Goal: Find specific page/section: Find specific page/section

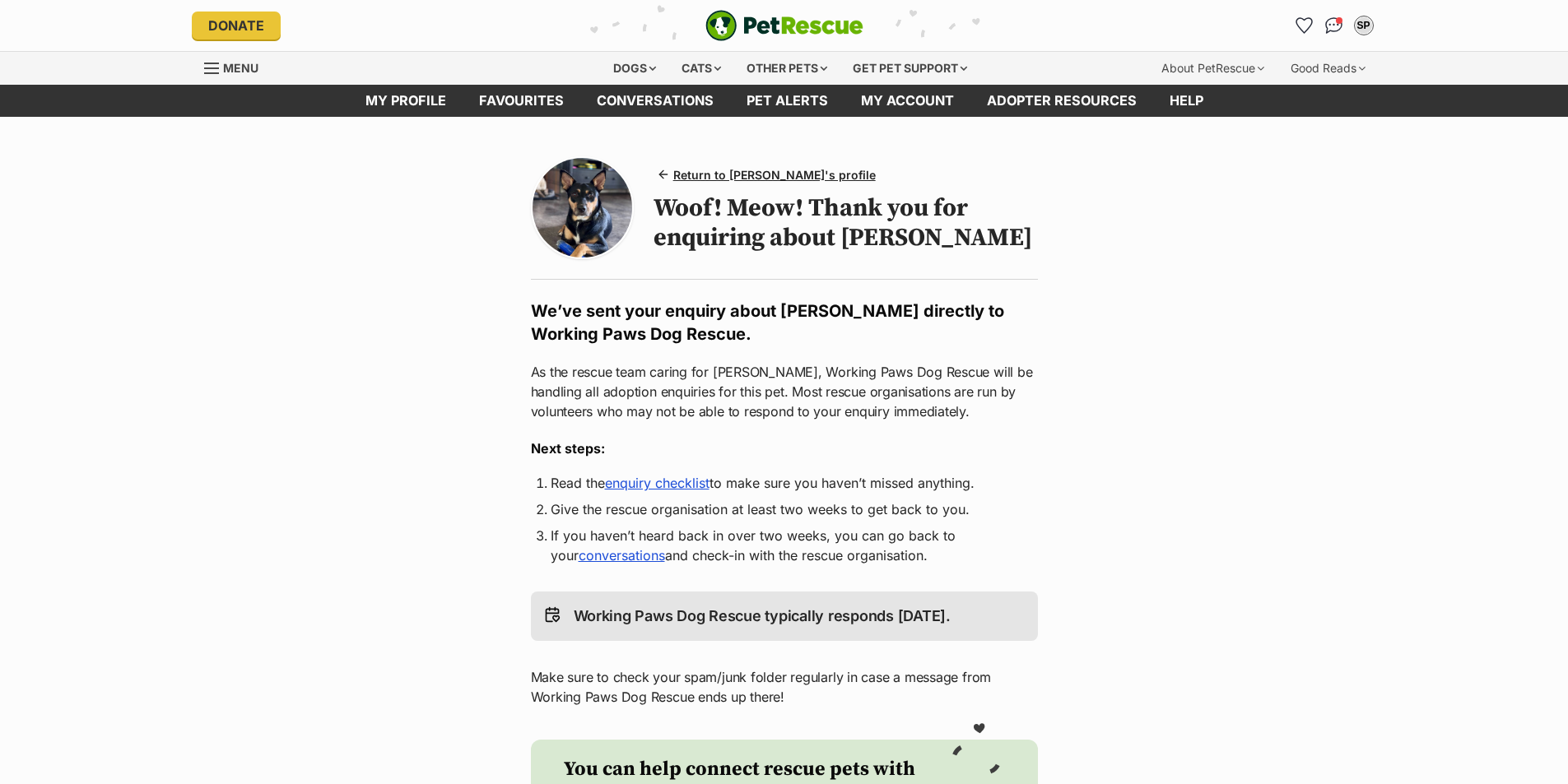
click at [591, 202] on img at bounding box center [582, 208] width 100 height 100
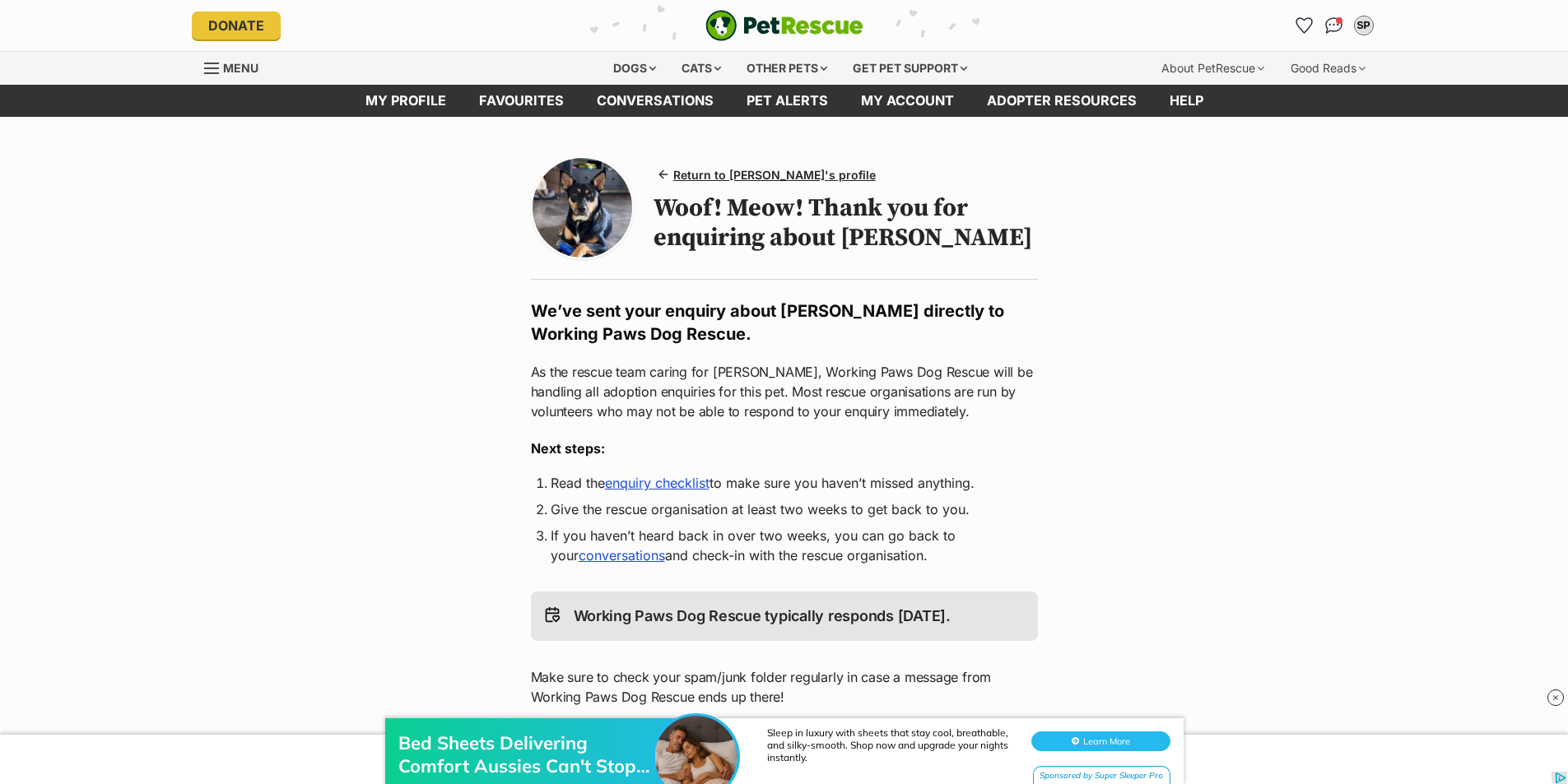
click at [585, 224] on img at bounding box center [582, 208] width 100 height 100
click at [584, 224] on img at bounding box center [582, 208] width 100 height 100
click at [697, 168] on span "Return to Ivy's profile" at bounding box center [774, 174] width 203 height 17
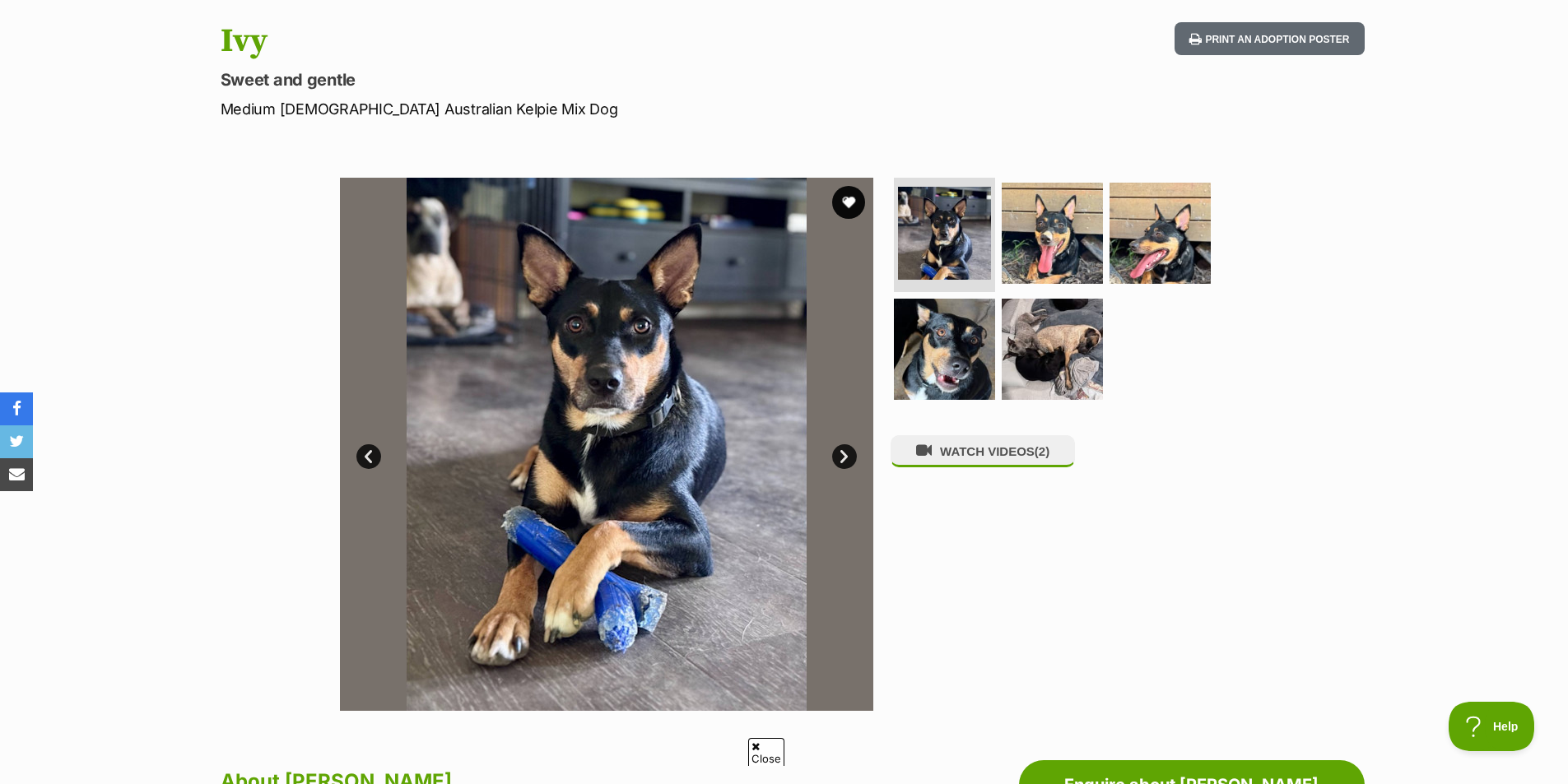
click at [846, 457] on link "Next" at bounding box center [844, 456] width 25 height 25
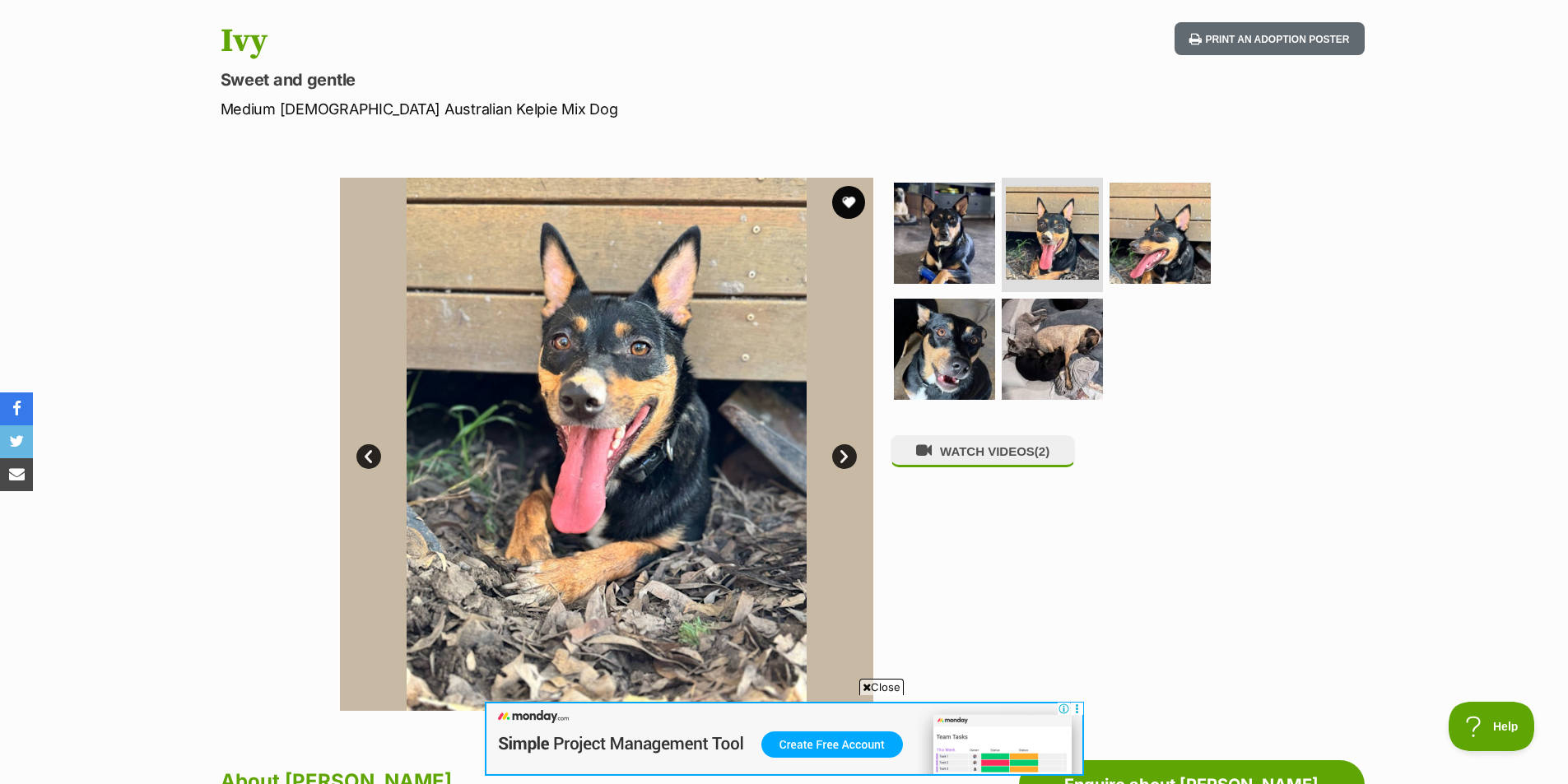
click at [846, 457] on link "Next" at bounding box center [844, 456] width 25 height 25
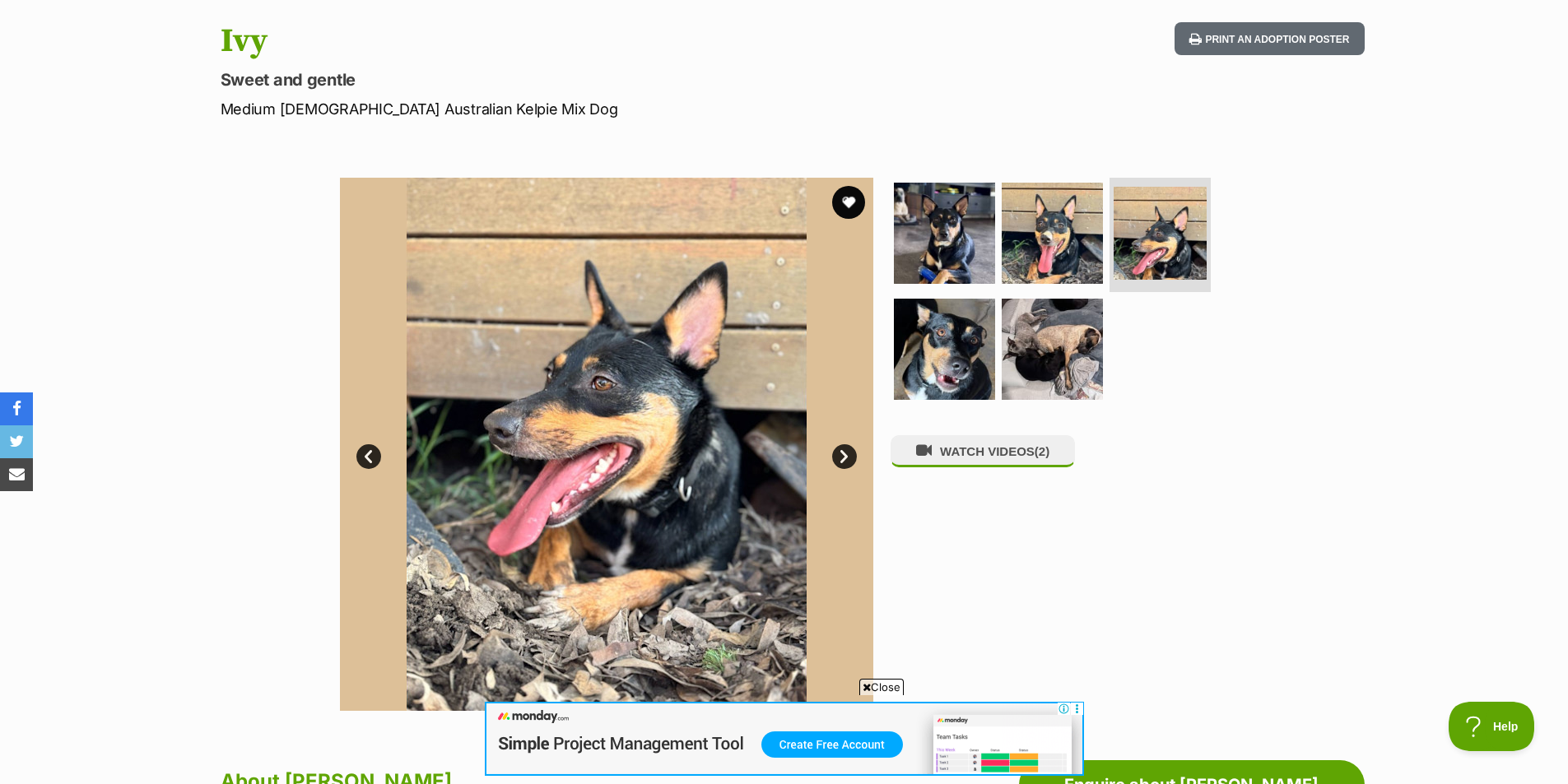
click at [846, 457] on link "Next" at bounding box center [844, 456] width 25 height 25
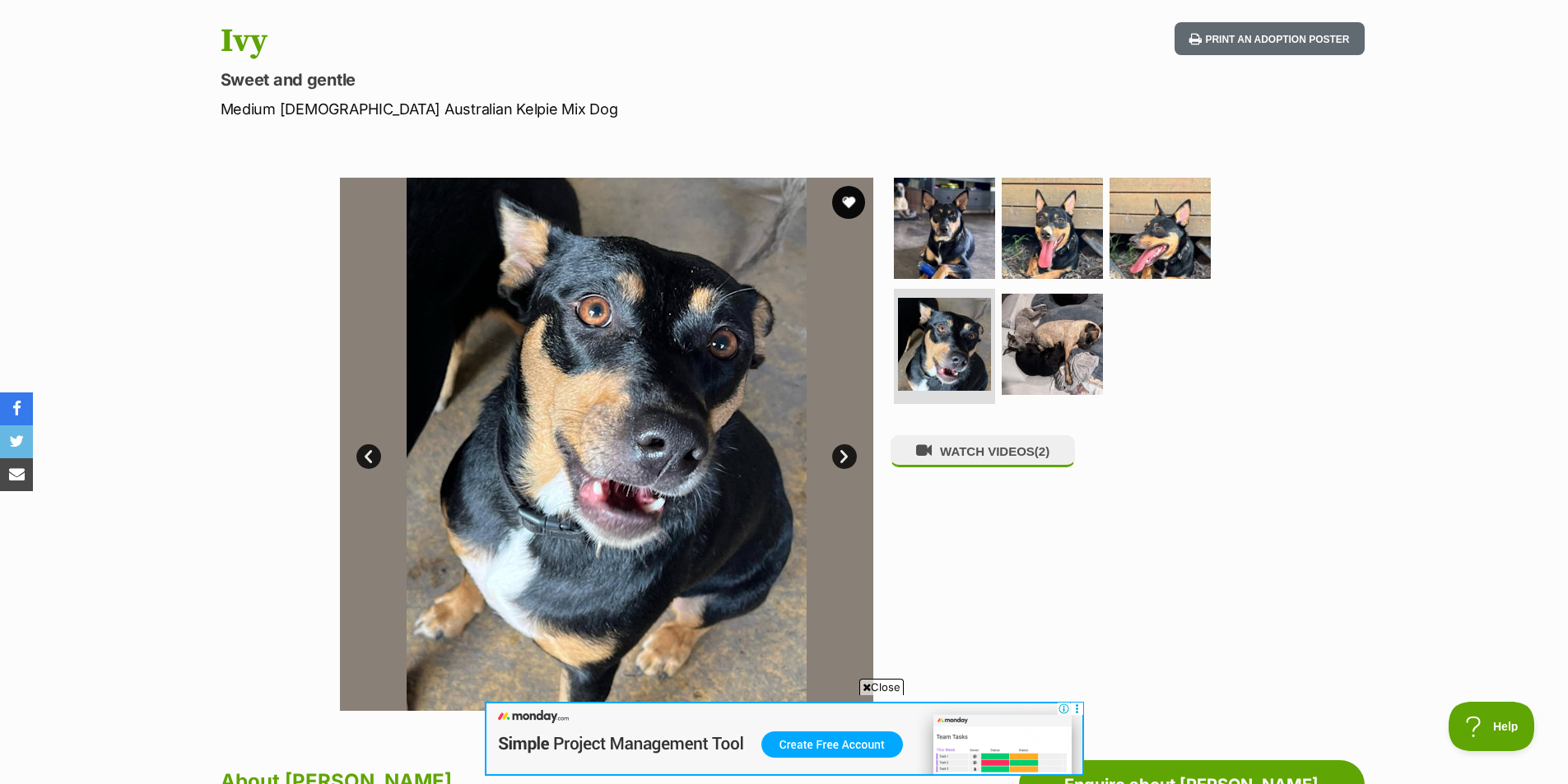
click at [846, 457] on link "Next" at bounding box center [844, 456] width 25 height 25
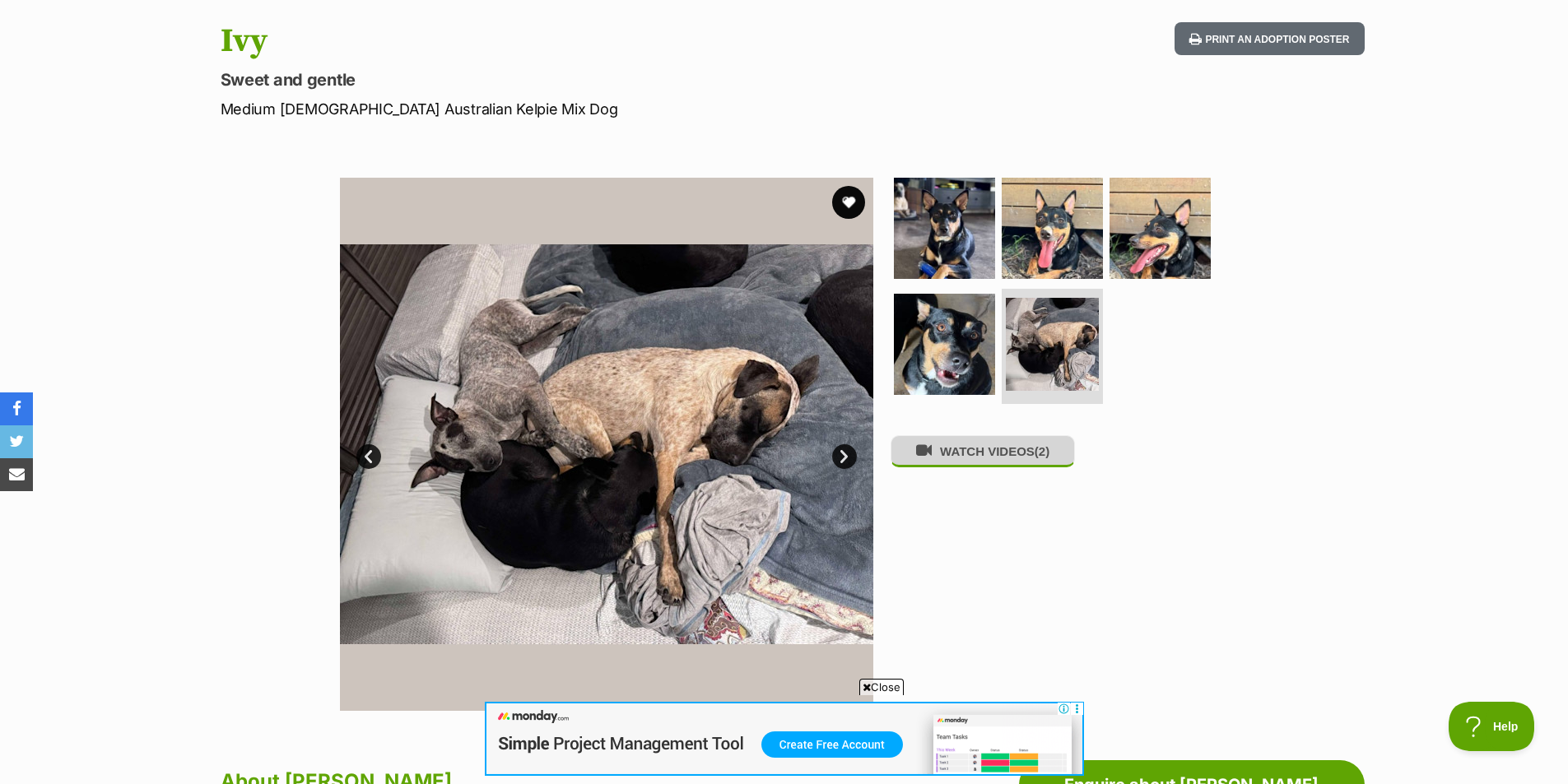
click at [922, 459] on icon at bounding box center [923, 450] width 15 height 15
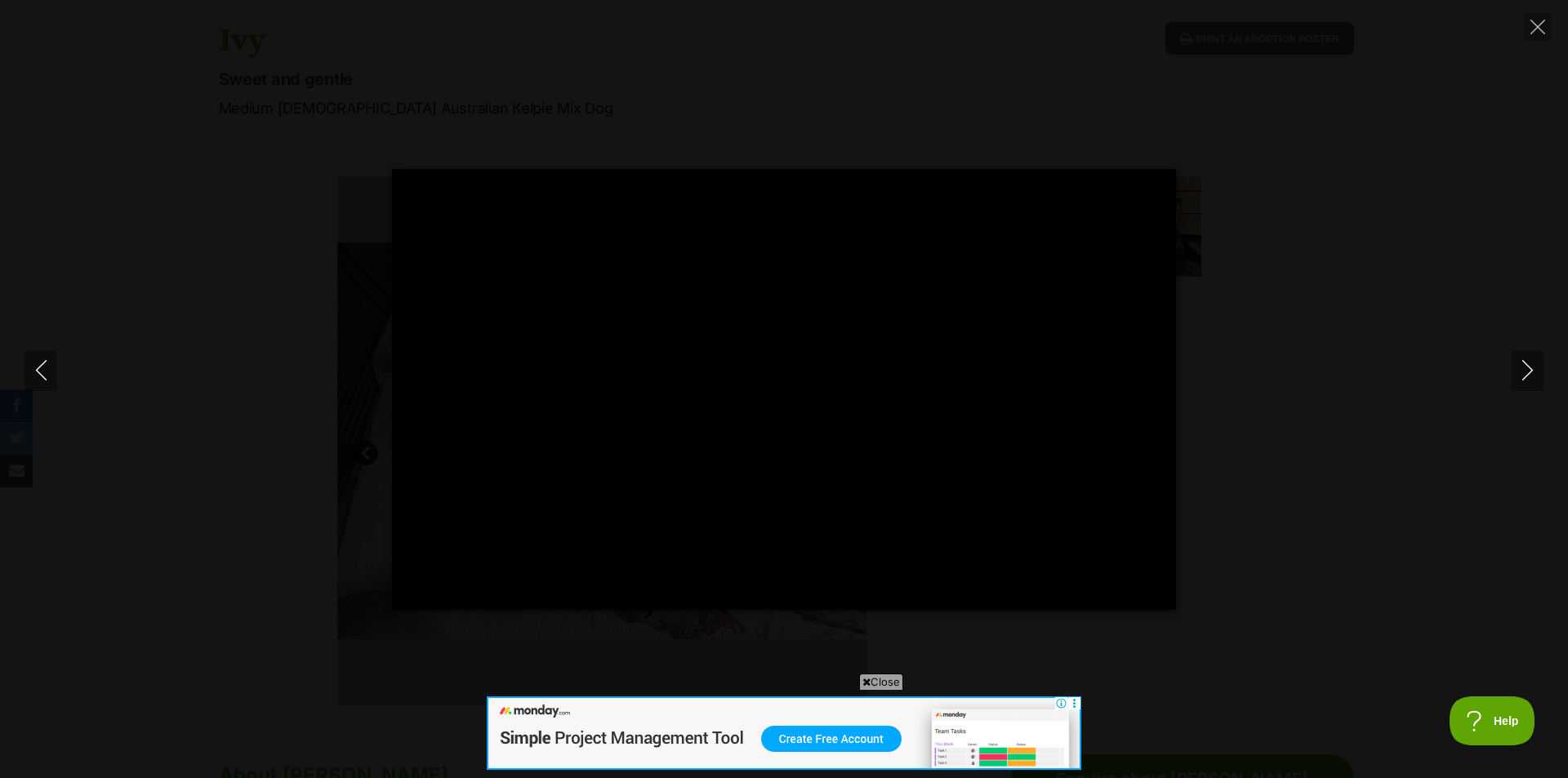
type input "100"
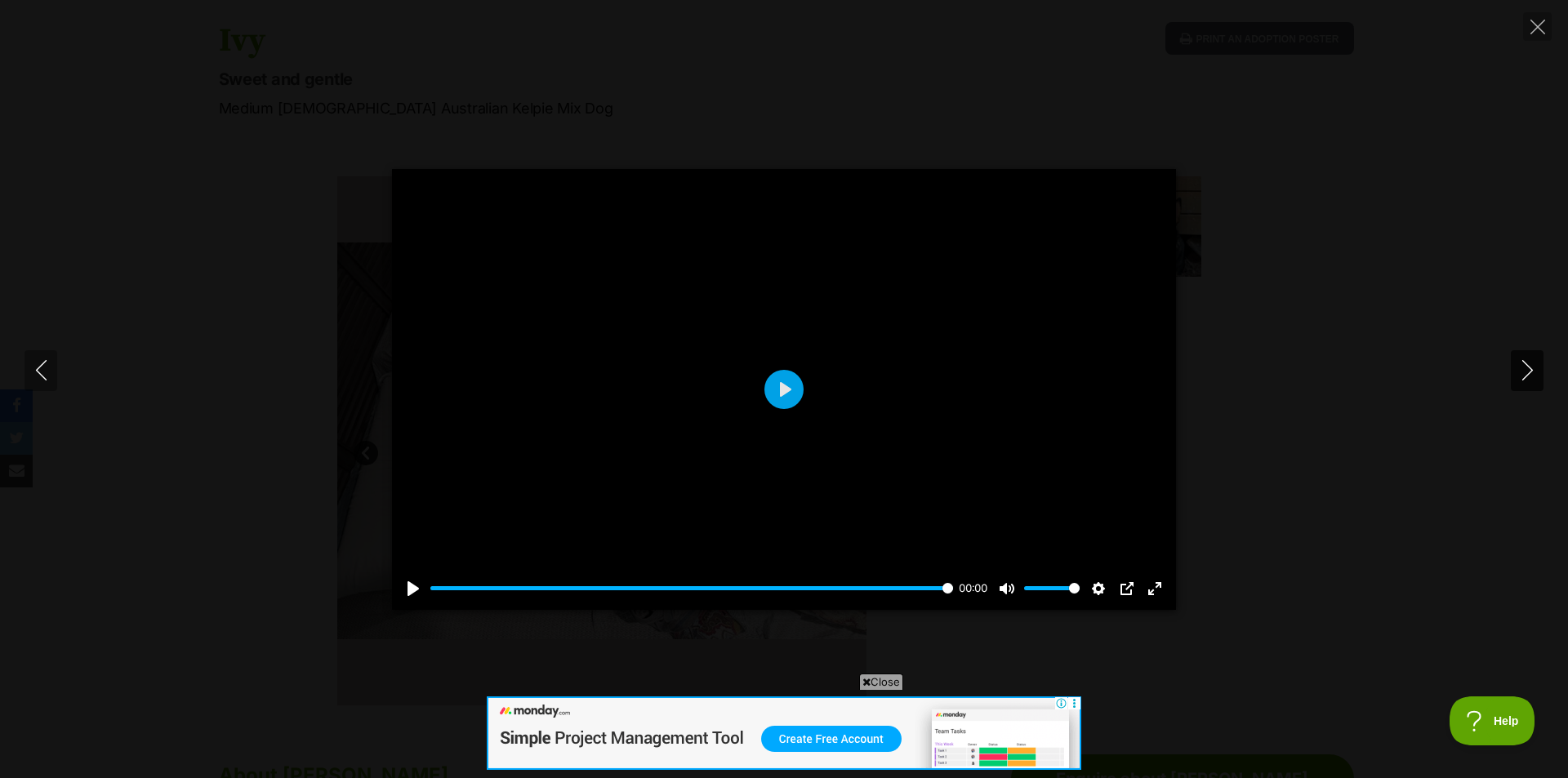
click at [1518, 362] on icon "Next" at bounding box center [1527, 371] width 21 height 21
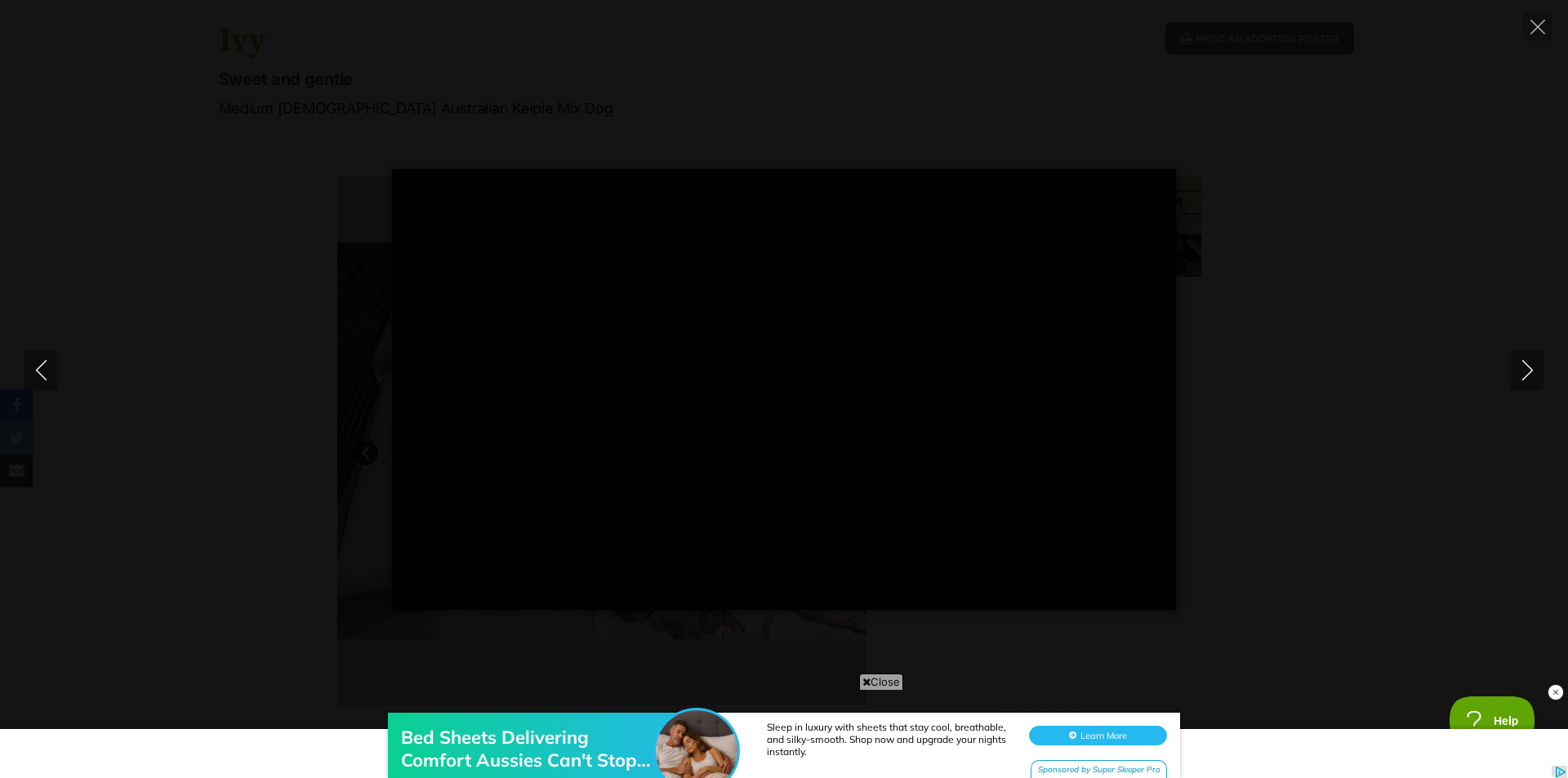
type input "100"
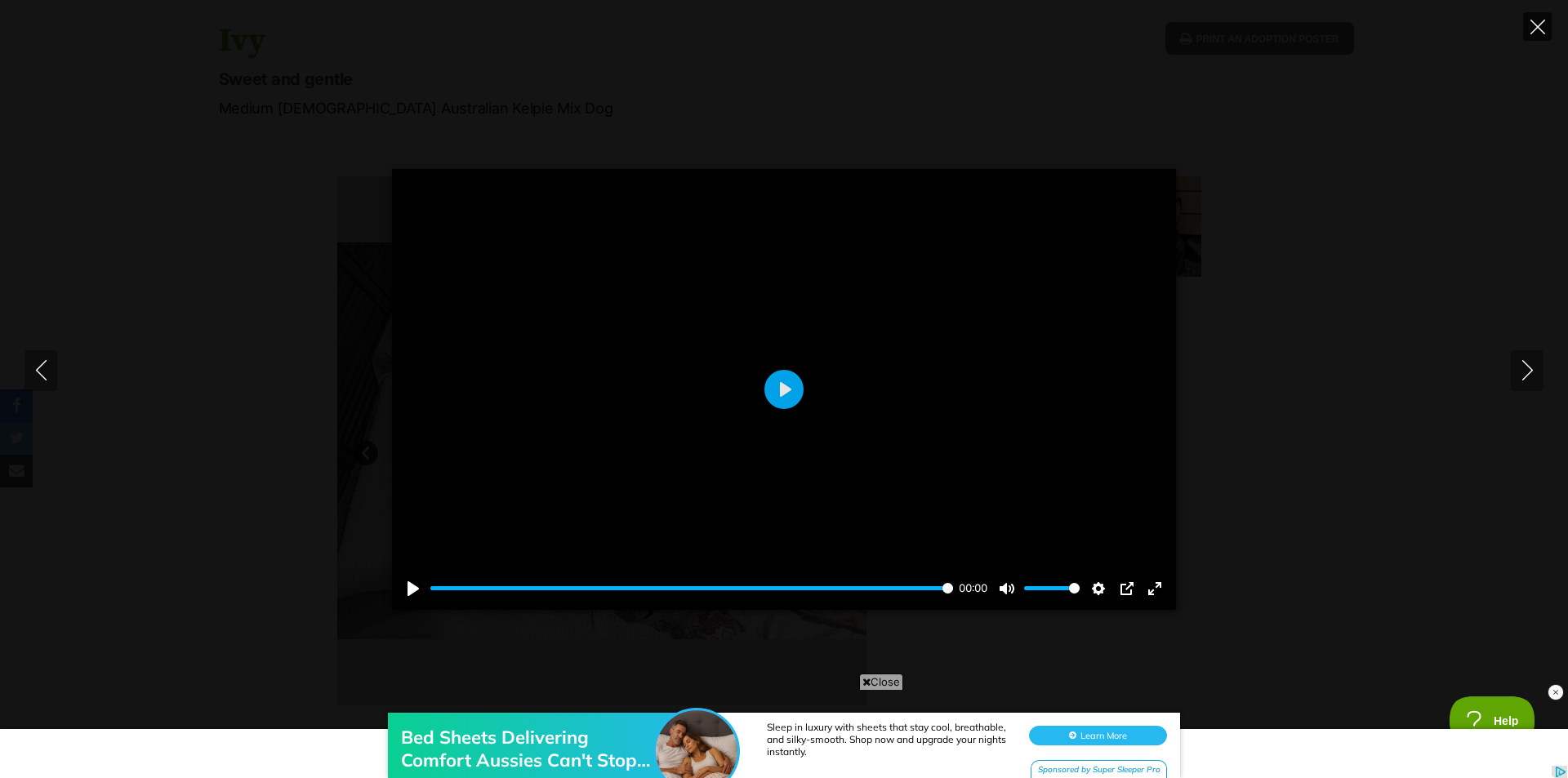
click at [1537, 20] on icon "Close" at bounding box center [1538, 27] width 14 height 14
